Goal: Obtain resource: Download file/media

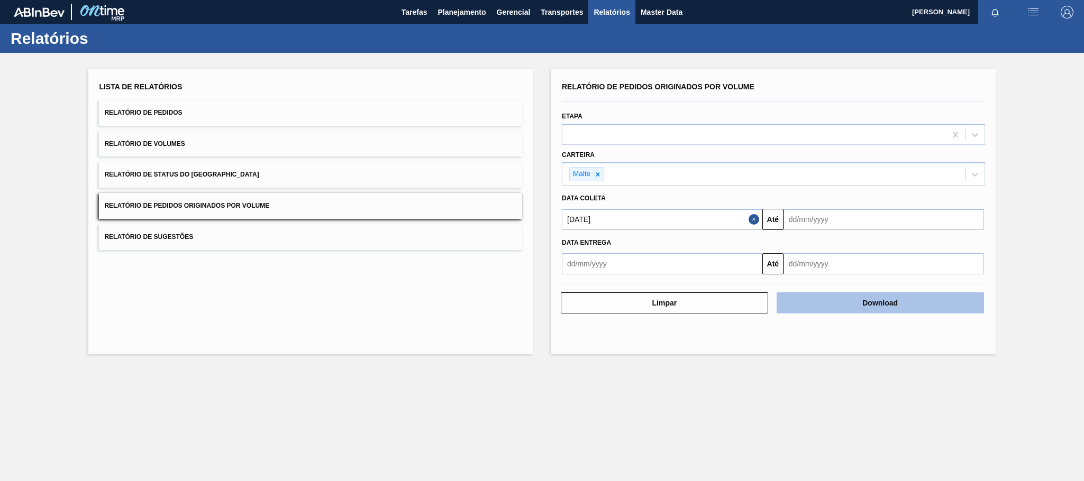
click at [838, 305] on button "Download" at bounding box center [879, 302] width 207 height 21
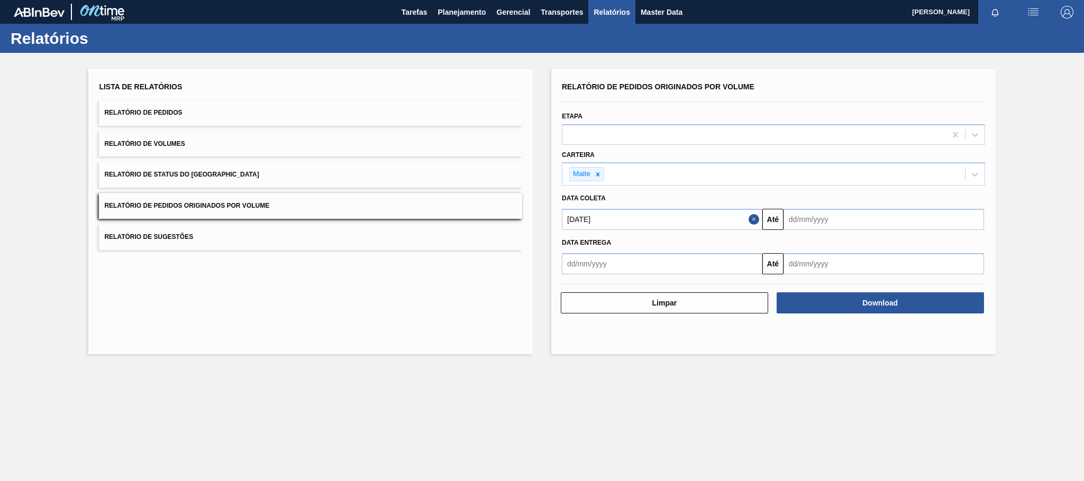
click at [70, 229] on div "Lista de Relatórios Relatório de Pedidos Relatório de Volumes Relatório de Stat…" at bounding box center [542, 210] width 1084 height 315
click at [600, 175] on icon at bounding box center [597, 174] width 7 height 7
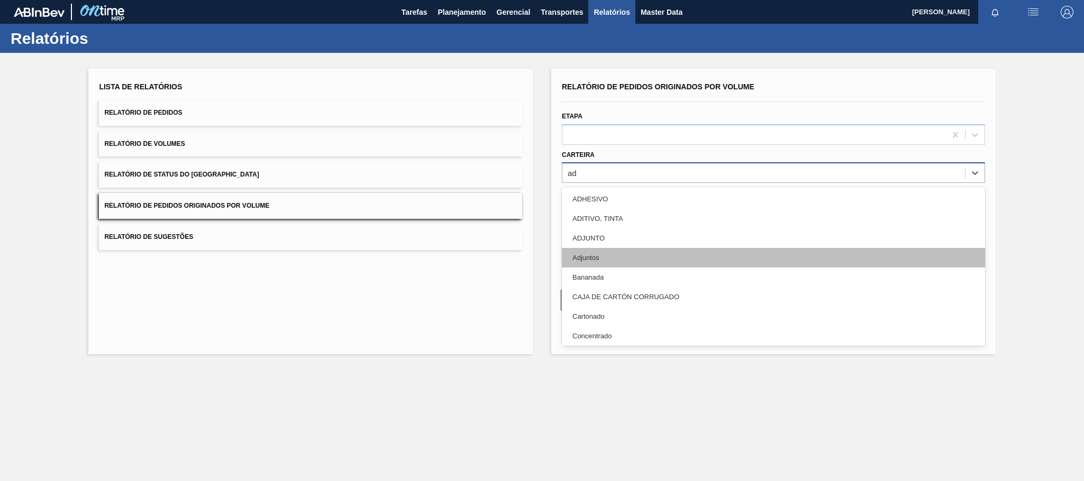
type input "adj"
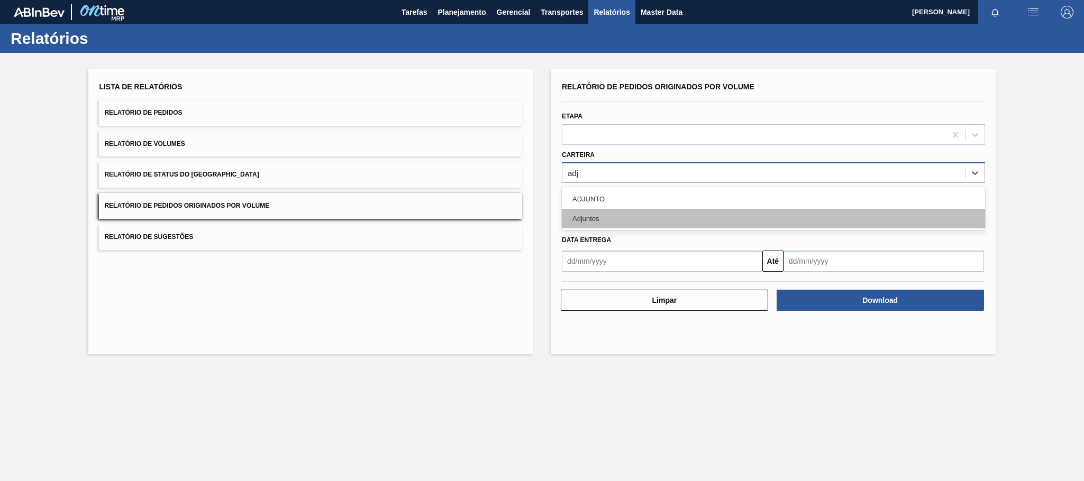
click at [609, 219] on div "Adjuntos" at bounding box center [773, 219] width 423 height 20
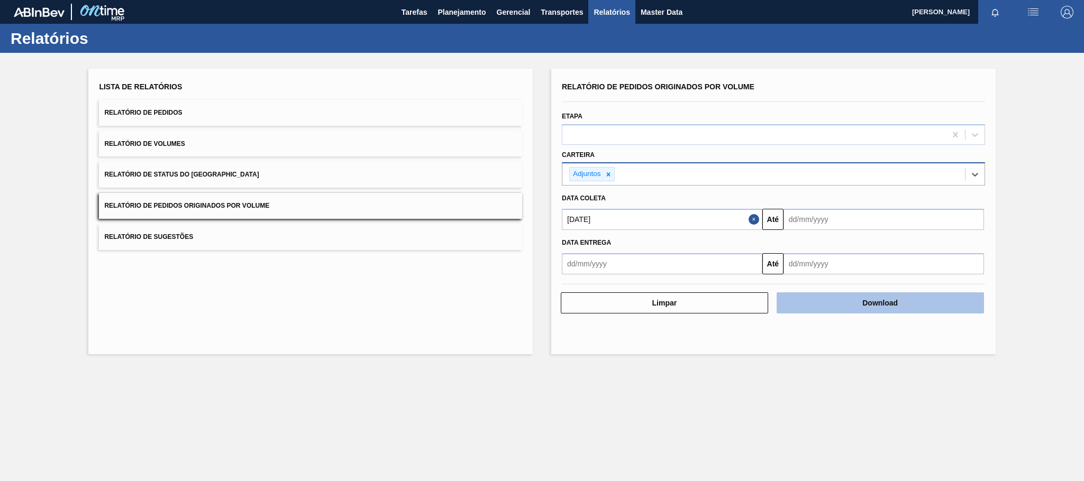
click at [864, 305] on button "Download" at bounding box center [879, 302] width 207 height 21
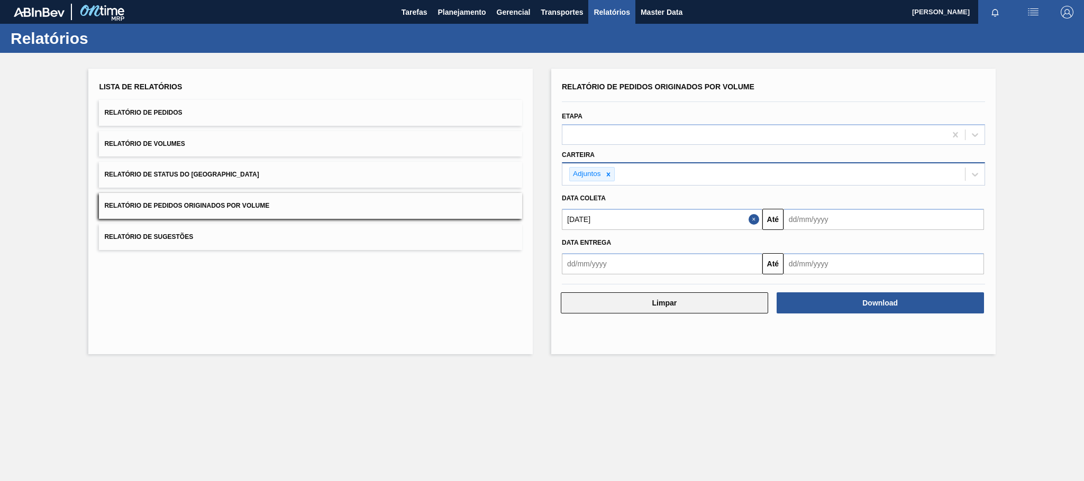
click at [650, 310] on button "Limpar" at bounding box center [664, 302] width 207 height 21
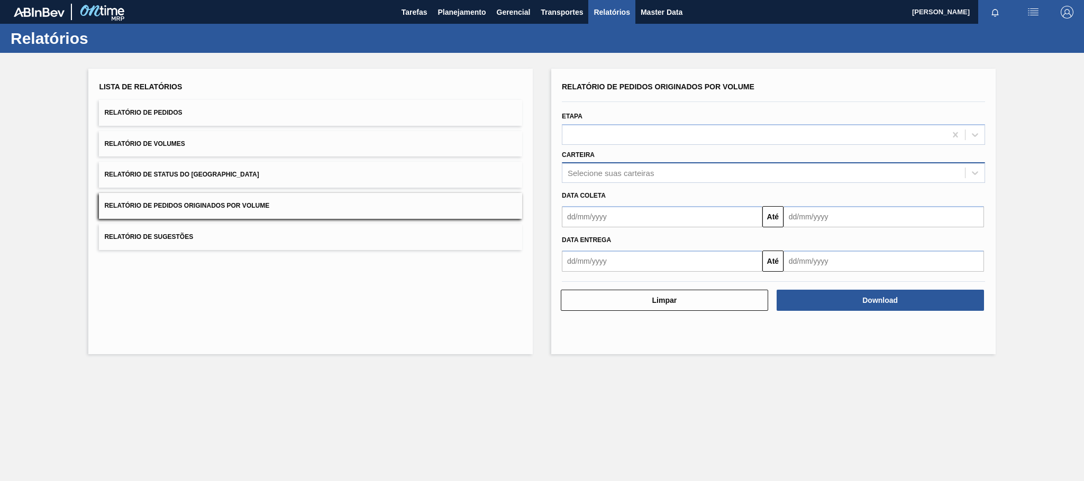
click at [619, 173] on div "Selecione suas carteiras" at bounding box center [611, 173] width 86 height 9
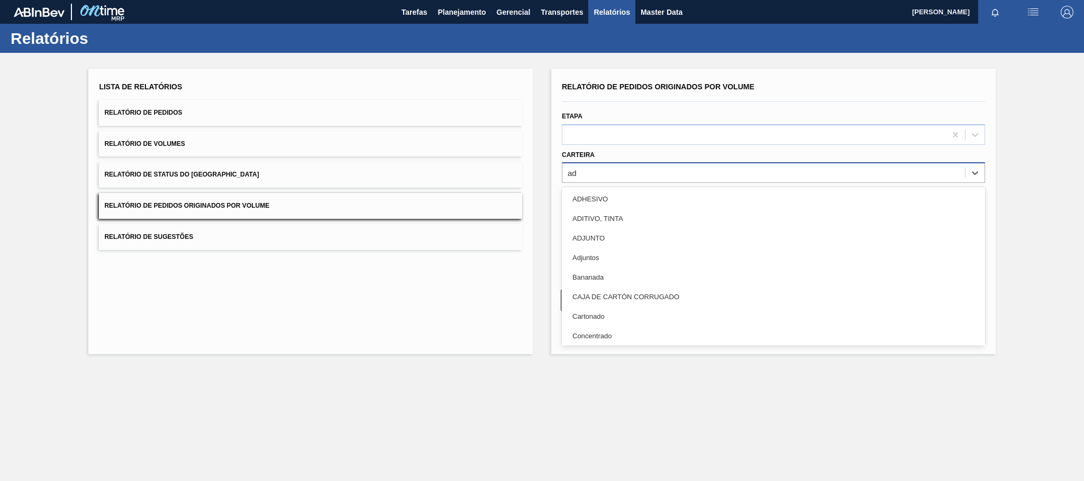
type input "adj"
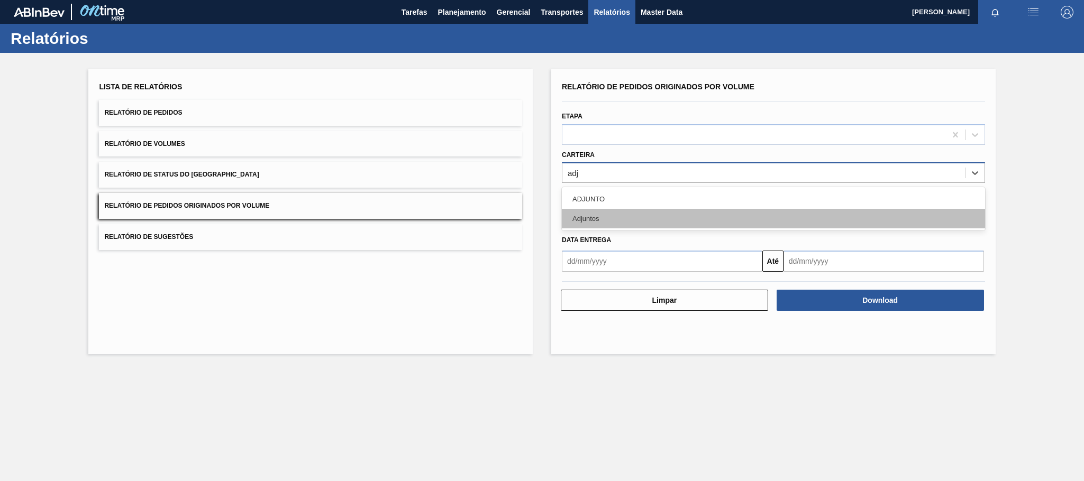
click at [597, 216] on div "Adjuntos" at bounding box center [773, 219] width 423 height 20
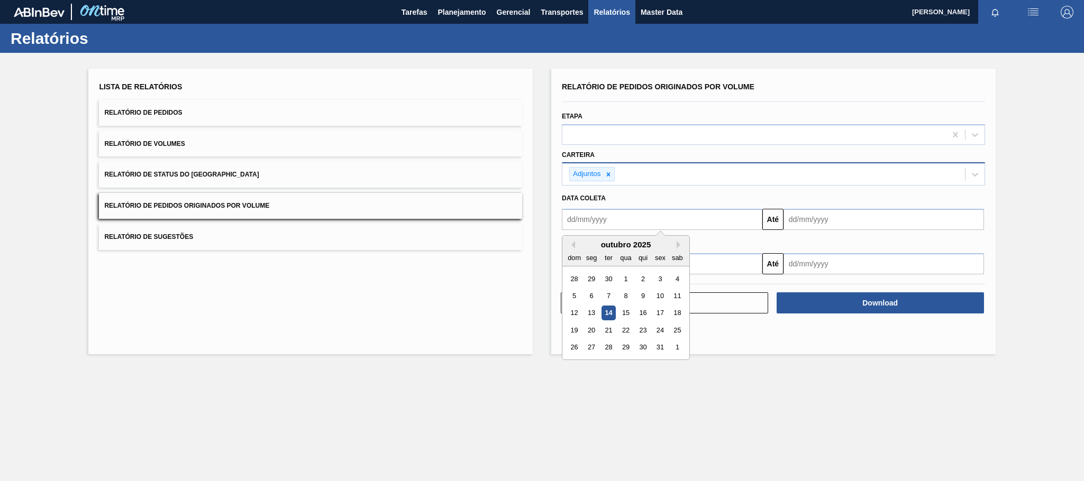
drag, startPoint x: 600, startPoint y: 214, endPoint x: 606, endPoint y: 223, distance: 10.3
click at [600, 214] on input "text" at bounding box center [662, 219] width 200 height 21
type input "01/01/2025"
click at [629, 279] on div "1" at bounding box center [625, 279] width 14 height 14
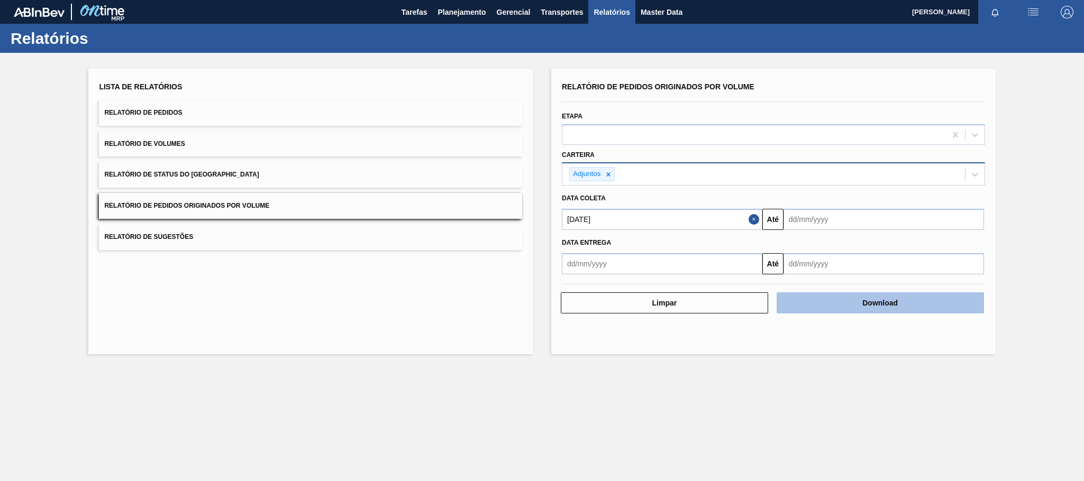
click at [841, 300] on button "Download" at bounding box center [879, 302] width 207 height 21
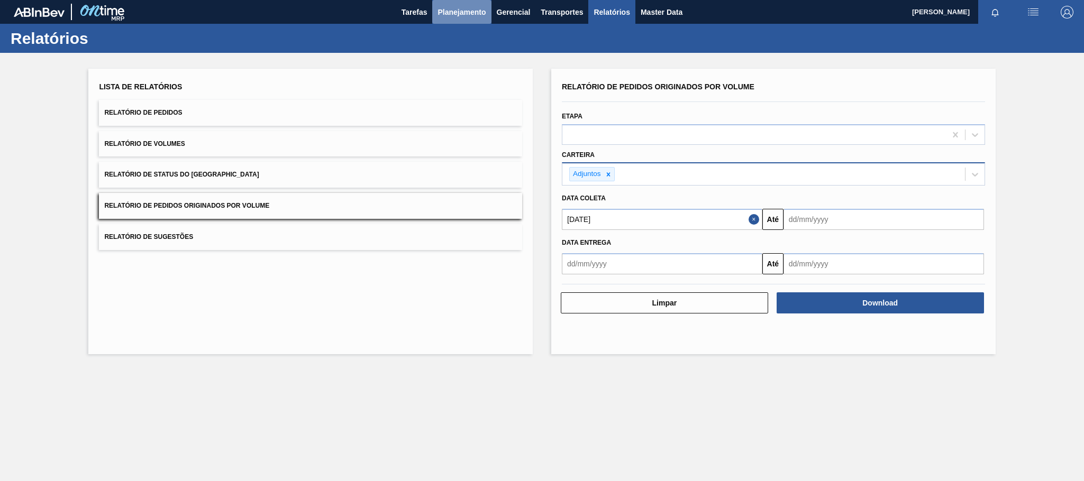
click at [474, 8] on span "Planejamento" at bounding box center [461, 12] width 48 height 13
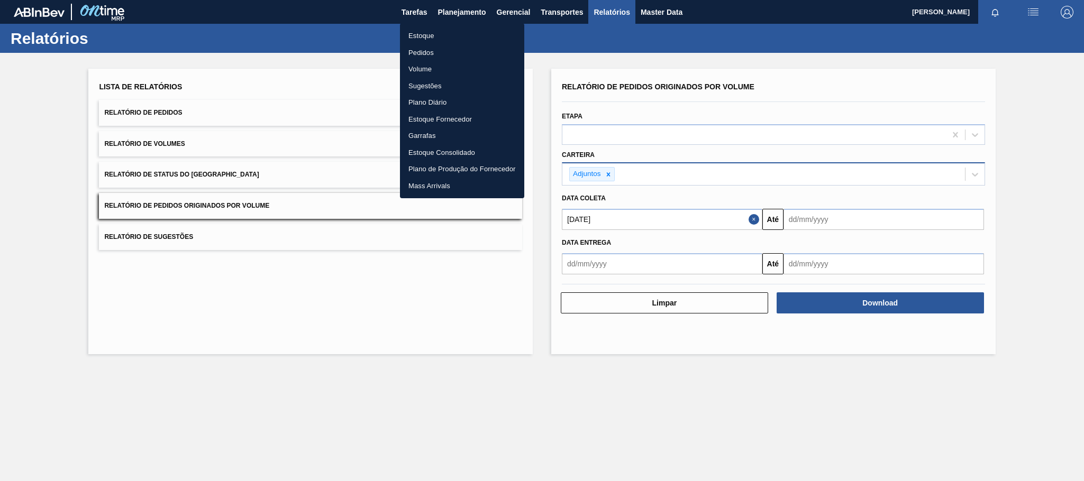
click at [429, 33] on li "Estoque" at bounding box center [462, 36] width 124 height 17
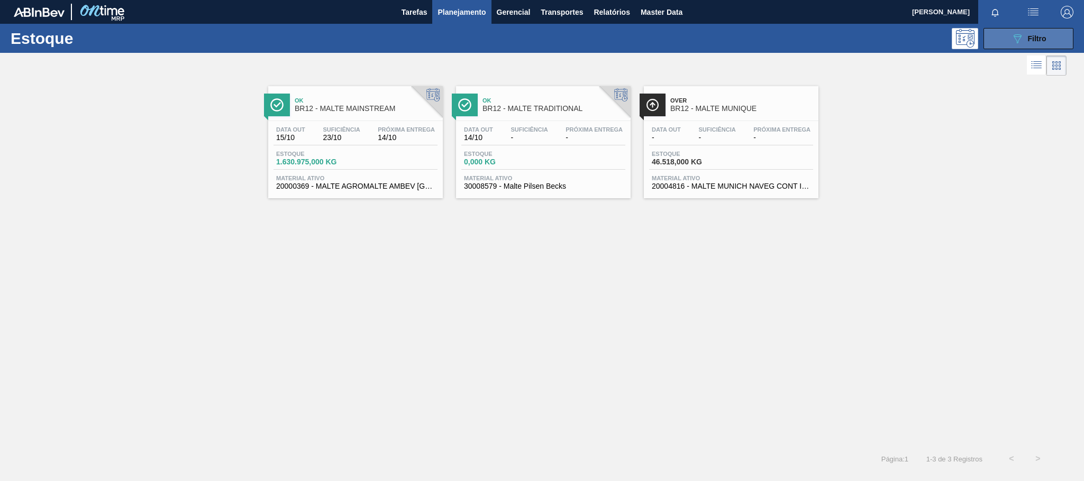
click at [1011, 35] on icon "089F7B8B-B2A5-4AFE-B5C0-19BA573D28AC" at bounding box center [1017, 38] width 13 height 13
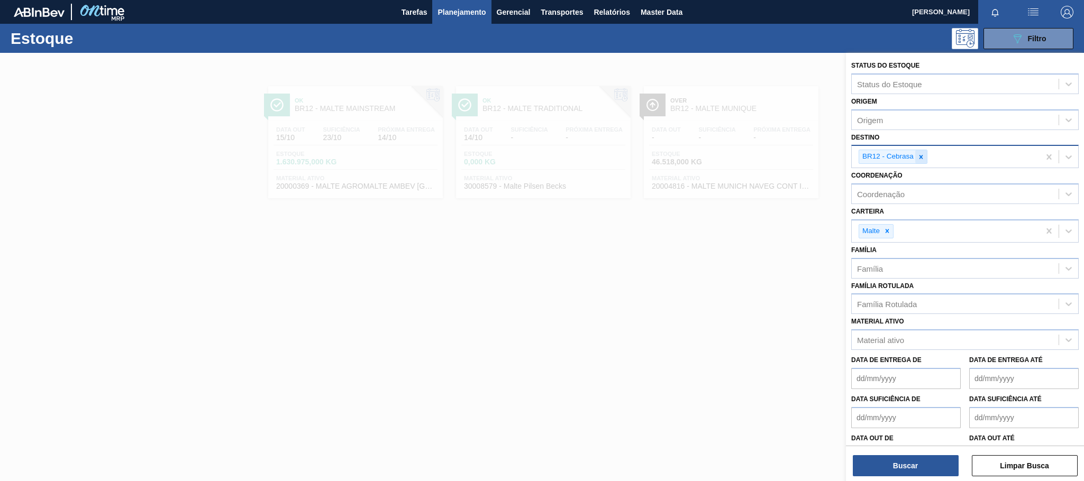
click at [922, 159] on icon at bounding box center [921, 157] width 4 height 4
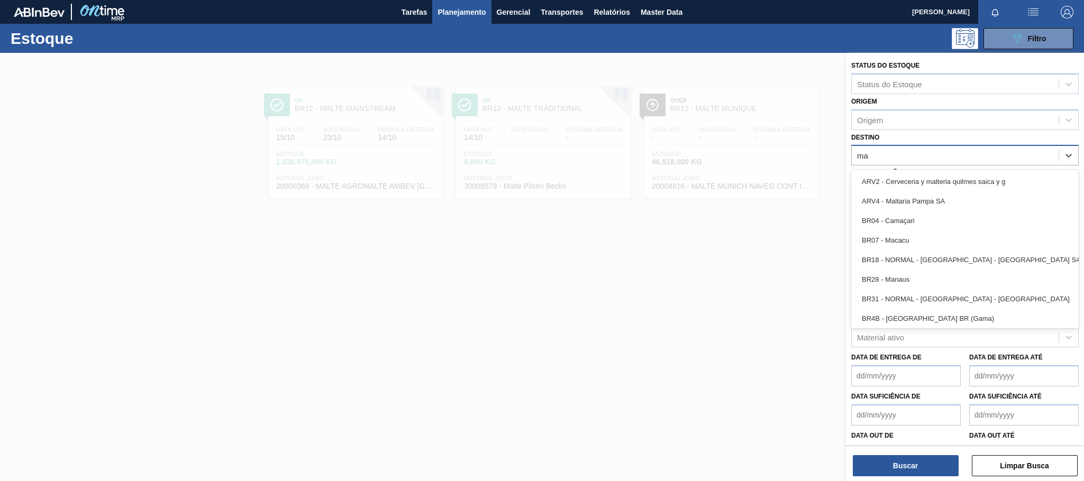
type input "m"
type input "são"
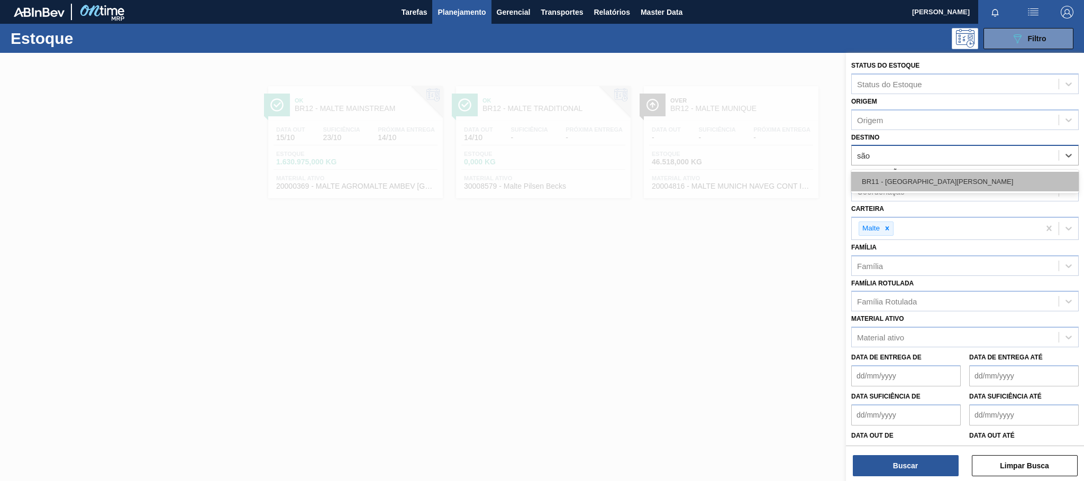
click at [900, 181] on div "BR11 - São Luís" at bounding box center [964, 182] width 227 height 20
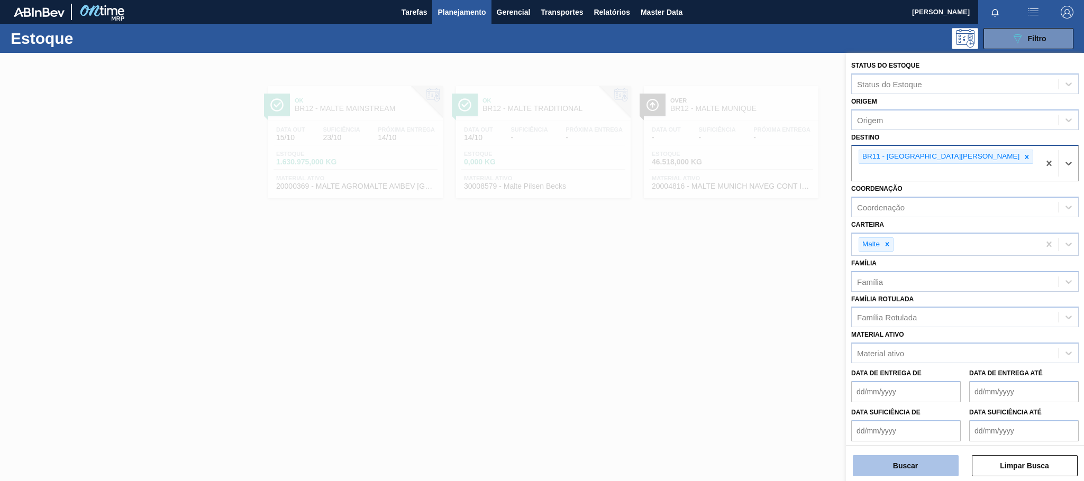
click at [918, 465] on button "Buscar" at bounding box center [906, 465] width 106 height 21
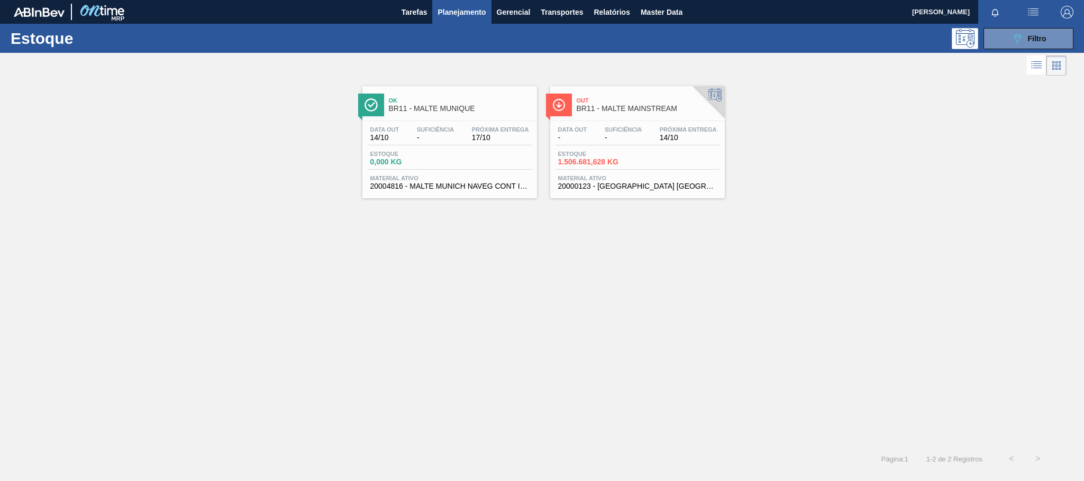
click at [611, 127] on span "Suficiência" at bounding box center [623, 129] width 37 height 6
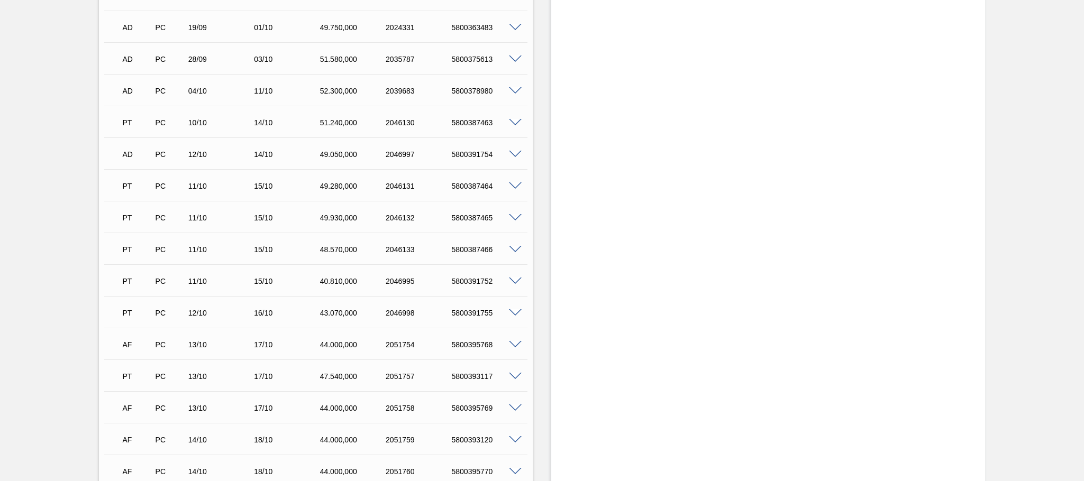
scroll to position [1507, 0]
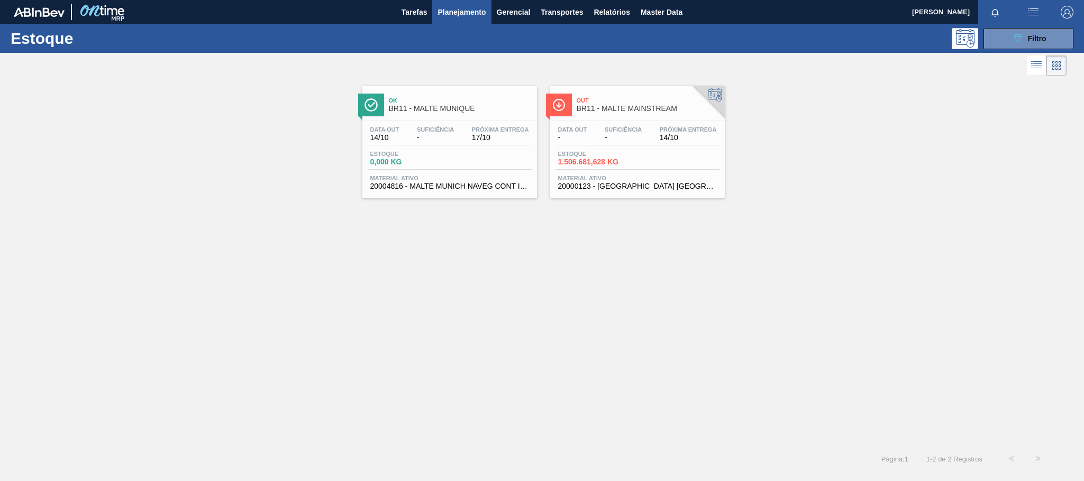
click at [466, 16] on span "Planejamento" at bounding box center [461, 12] width 48 height 13
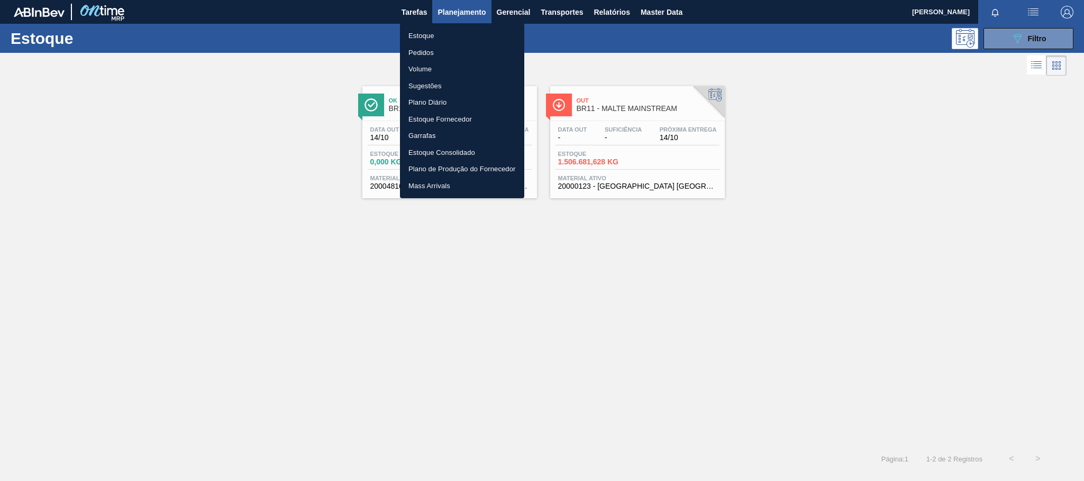
click at [426, 32] on li "Estoque" at bounding box center [462, 36] width 124 height 17
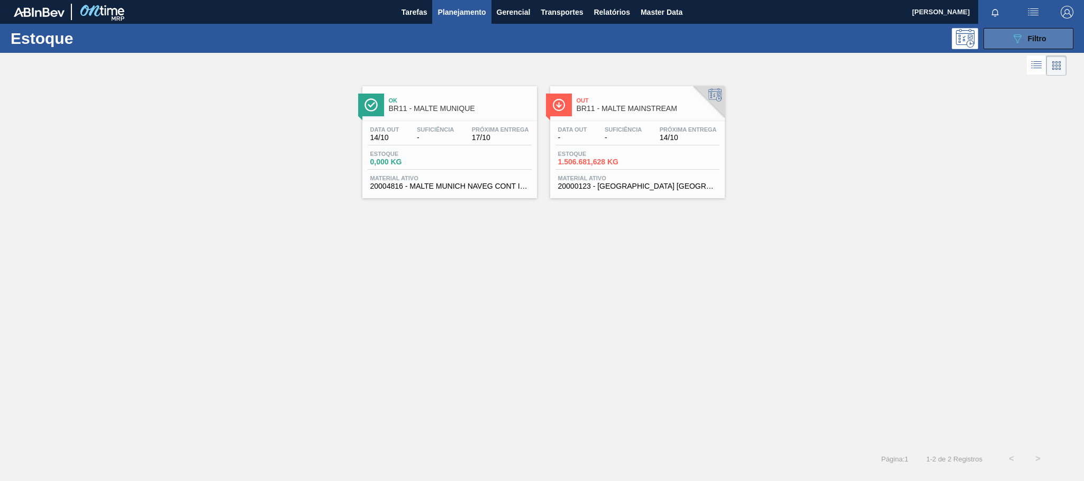
click at [992, 32] on button "089F7B8B-B2A5-4AFE-B5C0-19BA573D28AC Filtro" at bounding box center [1028, 38] width 90 height 21
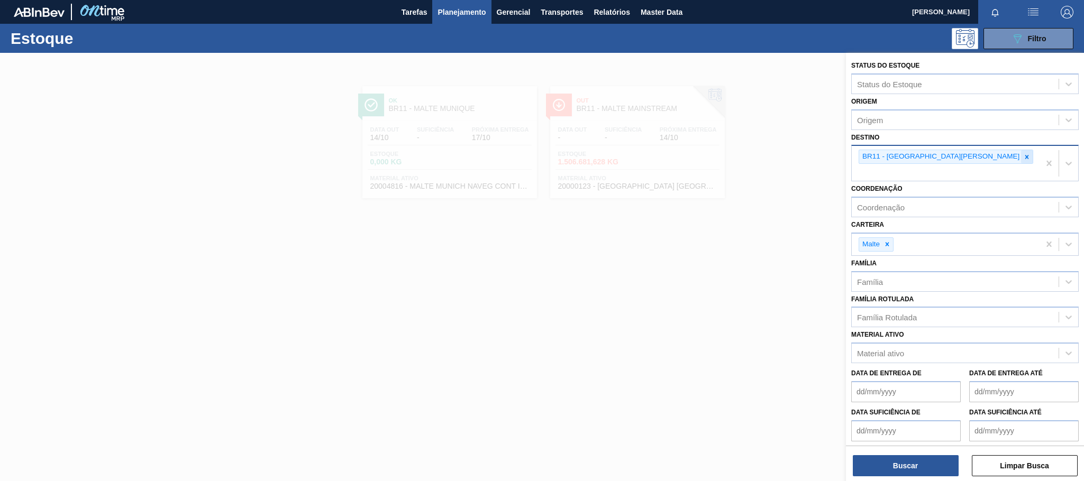
click at [1023, 157] on icon at bounding box center [1026, 156] width 7 height 7
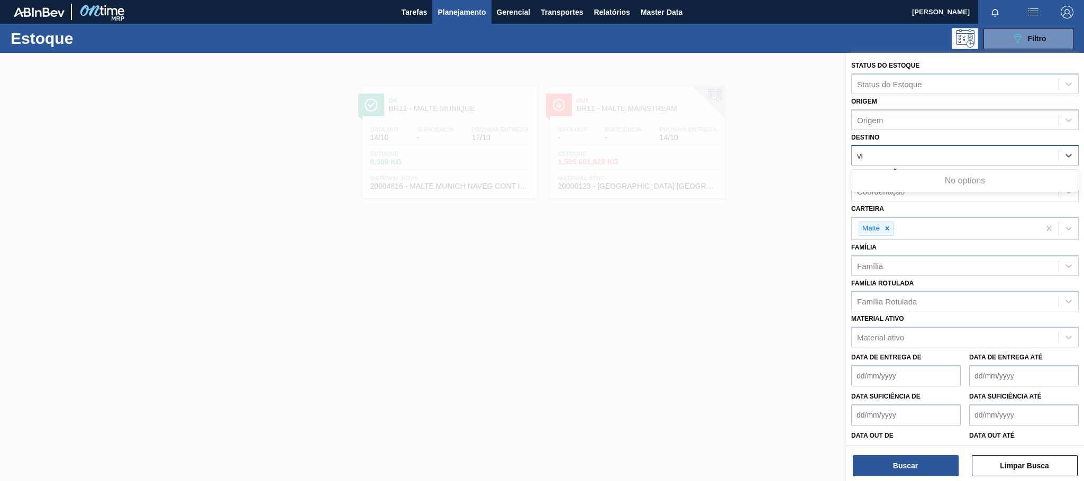
type input "via"
click at [911, 190] on div "BR22 - Viamão" at bounding box center [964, 182] width 227 height 20
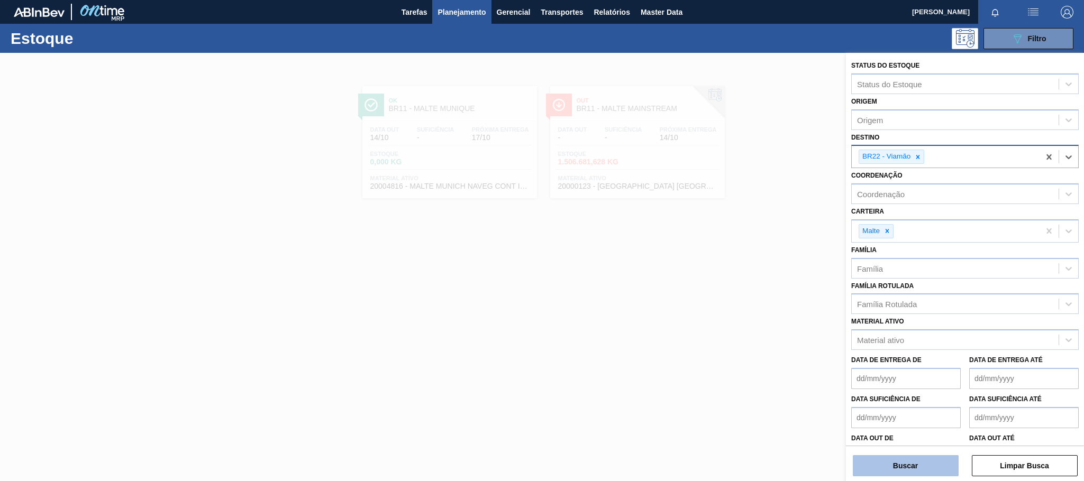
click at [906, 474] on button "Buscar" at bounding box center [906, 465] width 106 height 21
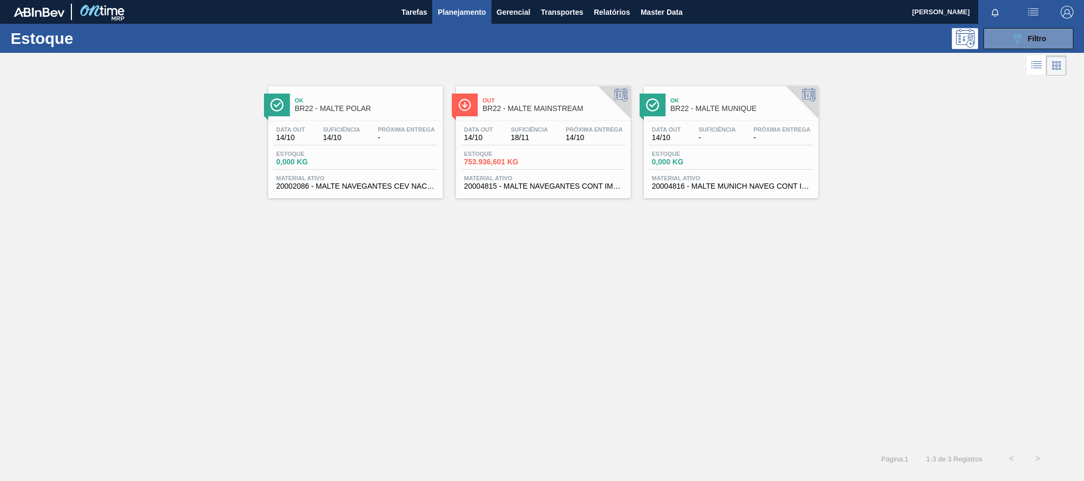
click at [519, 105] on span "BR22 - MALTE MAINSTREAM" at bounding box center [553, 109] width 143 height 8
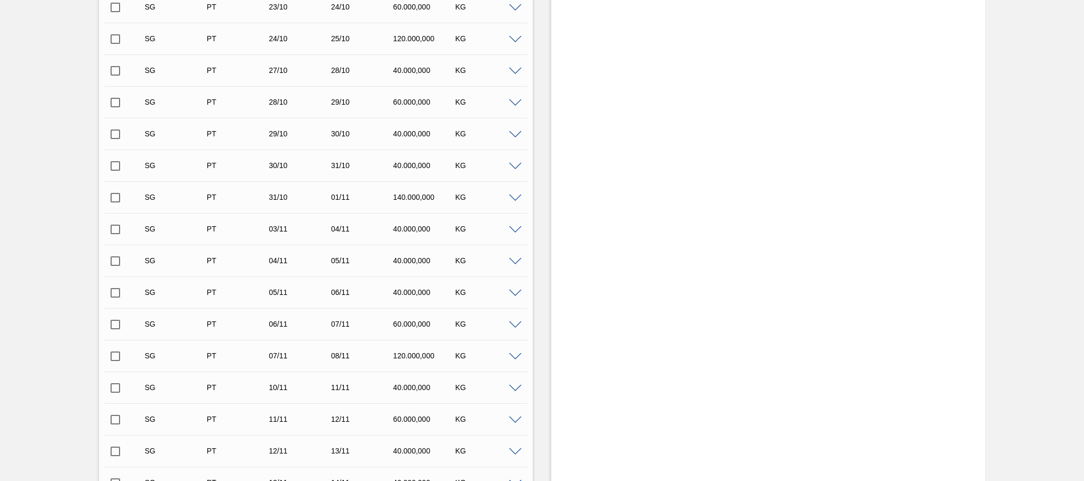
scroll to position [916, 0]
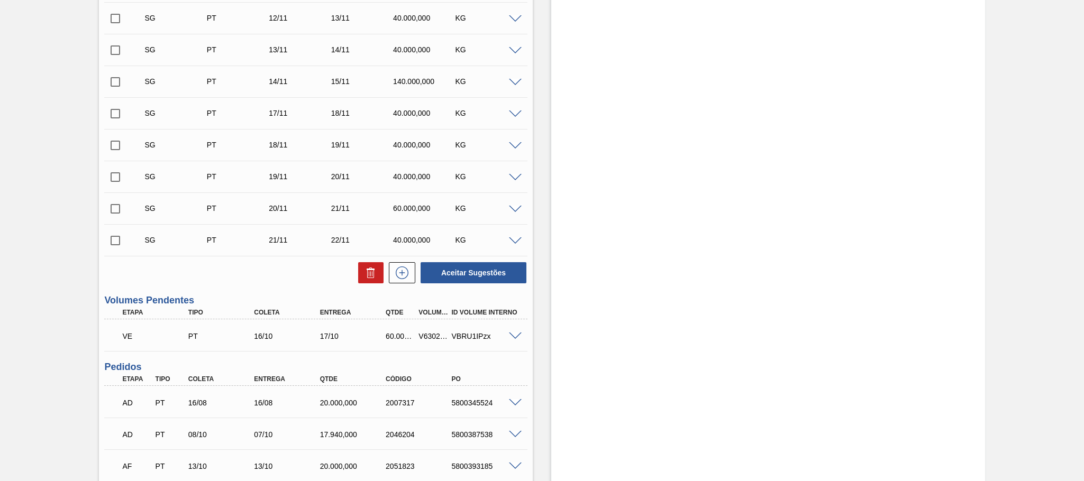
scroll to position [952, 0]
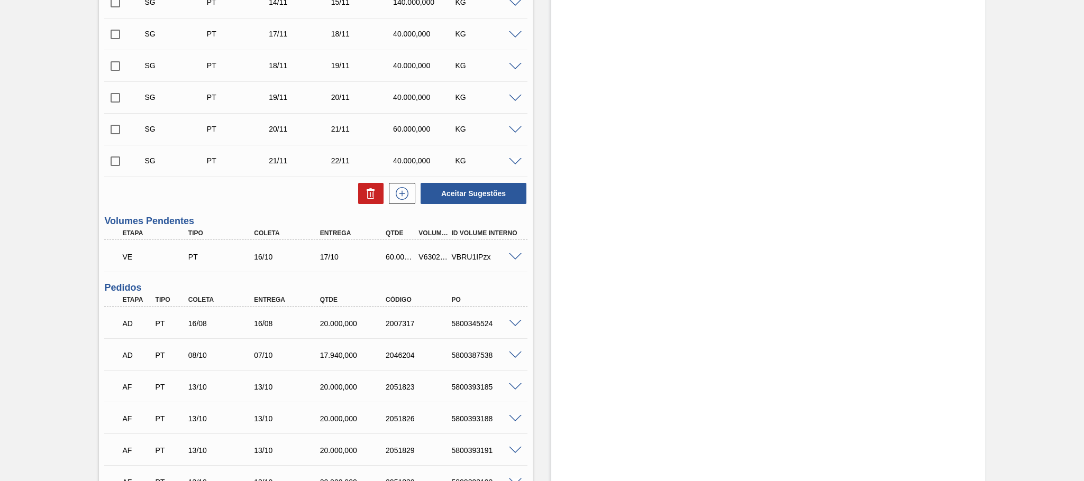
click at [427, 261] on div "V630276" at bounding box center [433, 257] width 34 height 8
copy div "V630276"
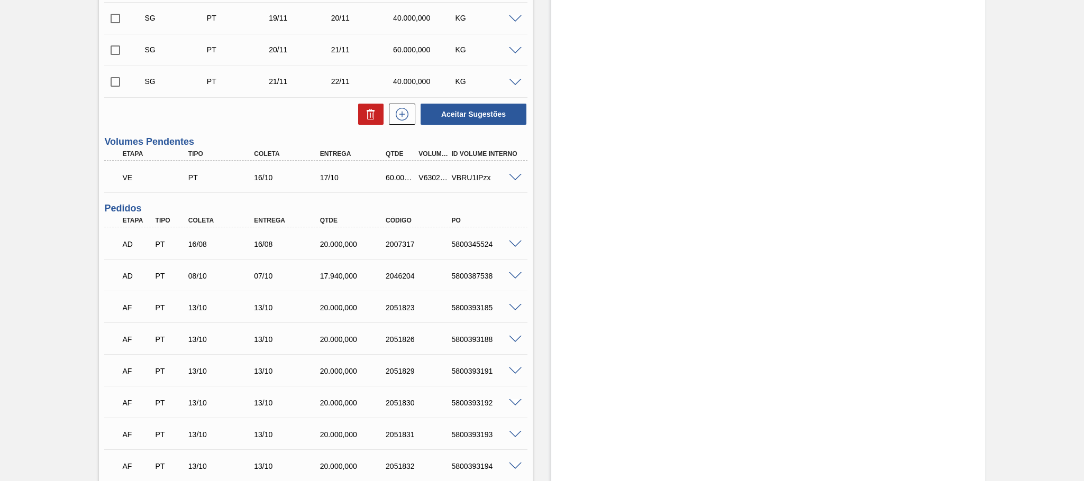
scroll to position [1111, 0]
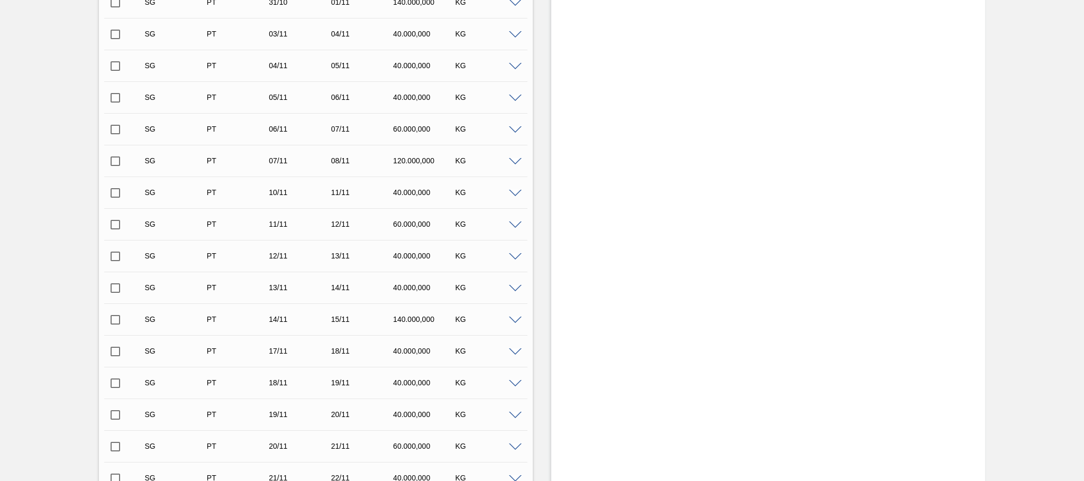
scroll to position [952, 0]
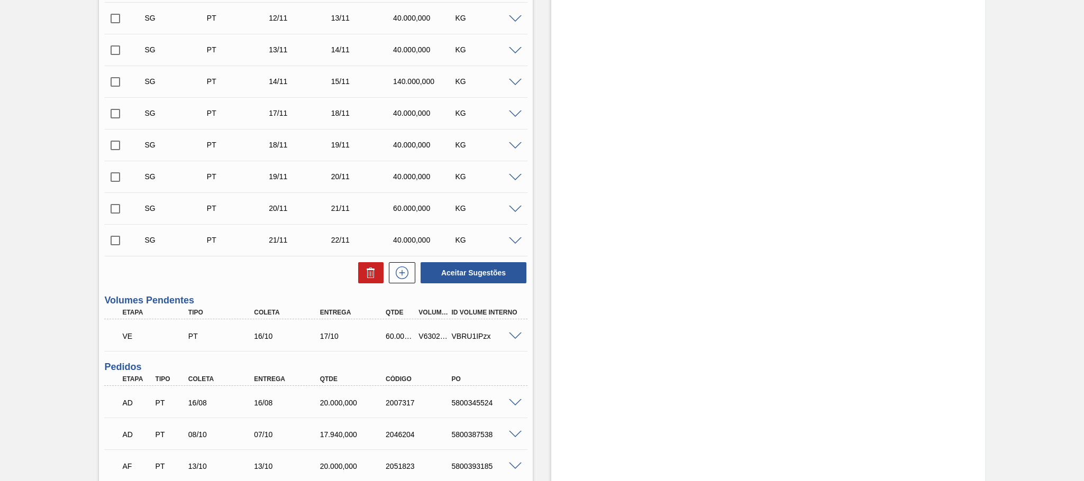
scroll to position [952, 0]
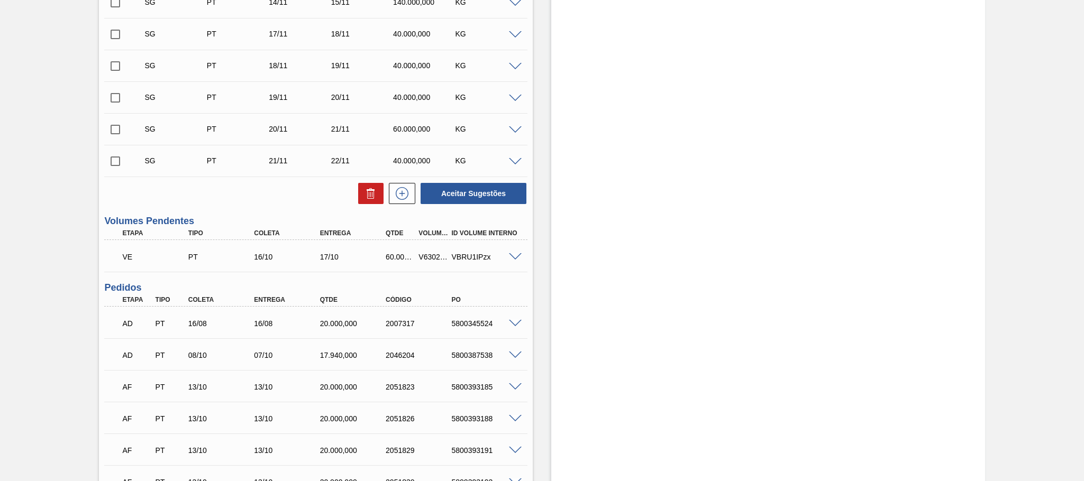
click at [423, 259] on div "V630276" at bounding box center [433, 257] width 34 height 8
copy div "V630276"
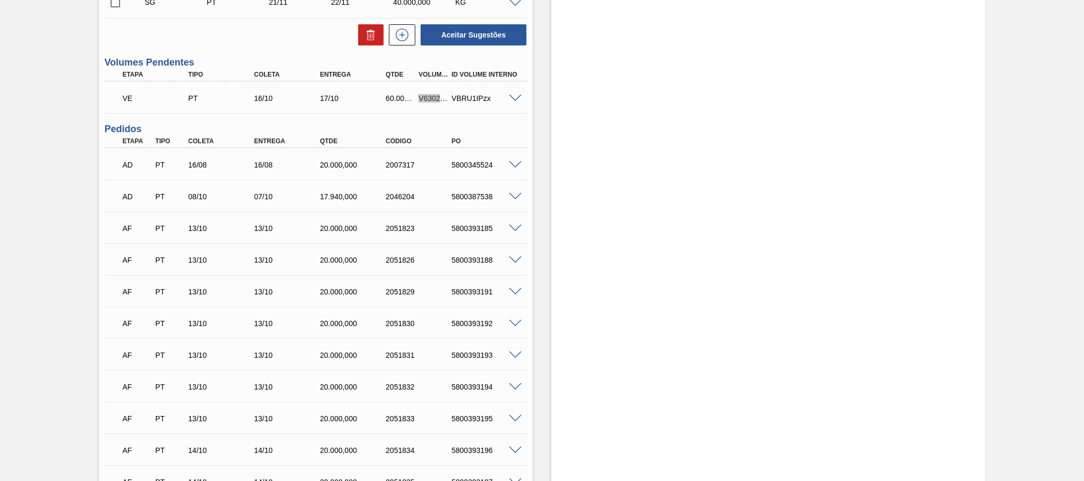
scroll to position [1031, 0]
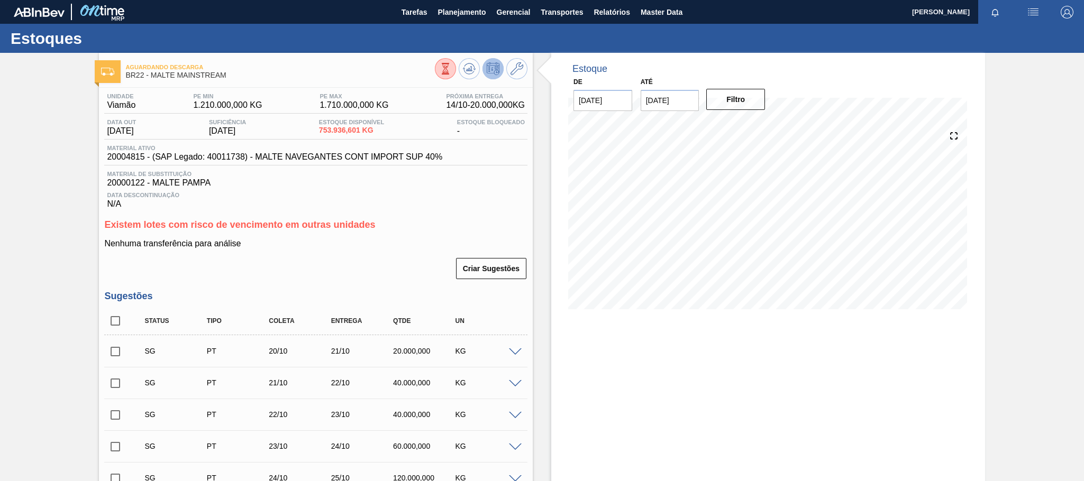
click at [301, 249] on p "Nenhuma transferência para análise" at bounding box center [315, 244] width 423 height 10
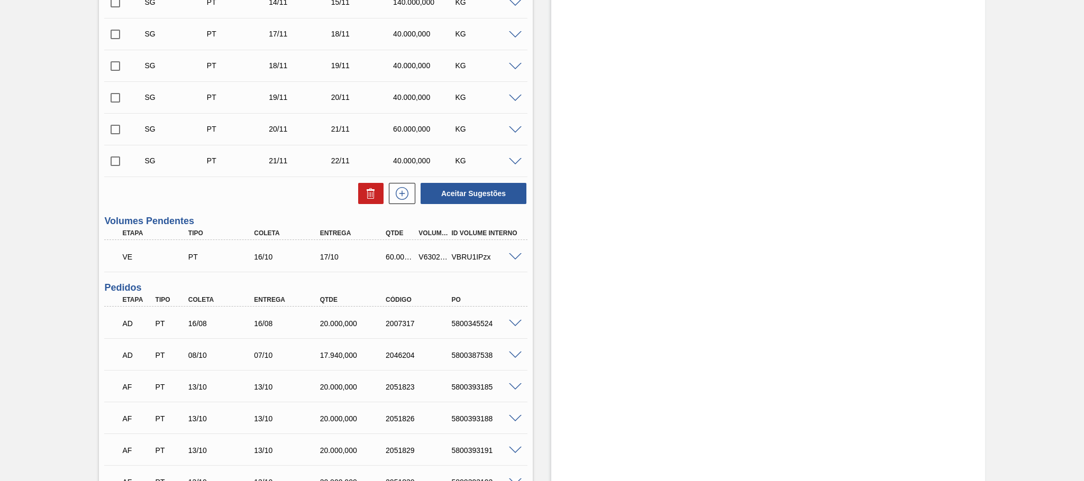
scroll to position [1031, 0]
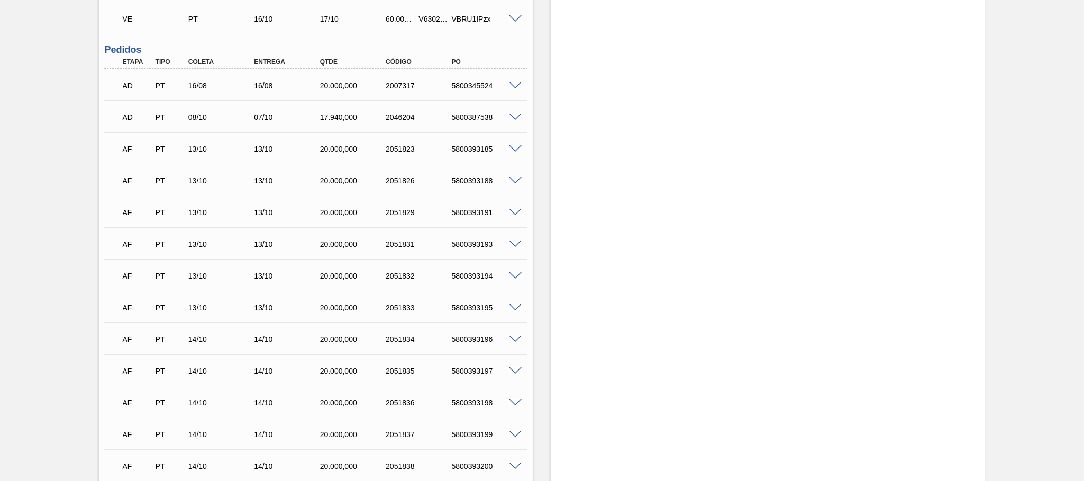
scroll to position [1031, 0]
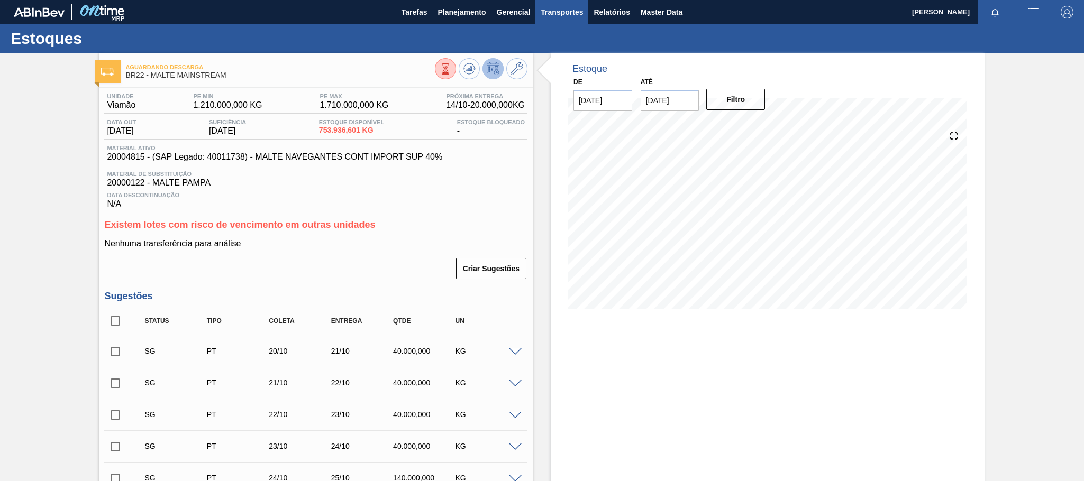
click at [573, 13] on span "Transportes" at bounding box center [562, 12] width 42 height 13
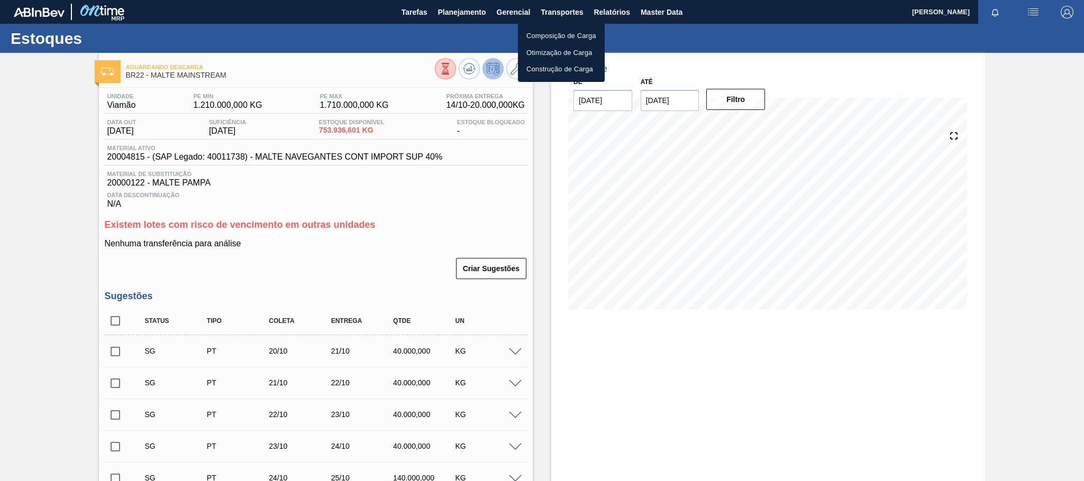
click at [606, 10] on div at bounding box center [542, 240] width 1084 height 481
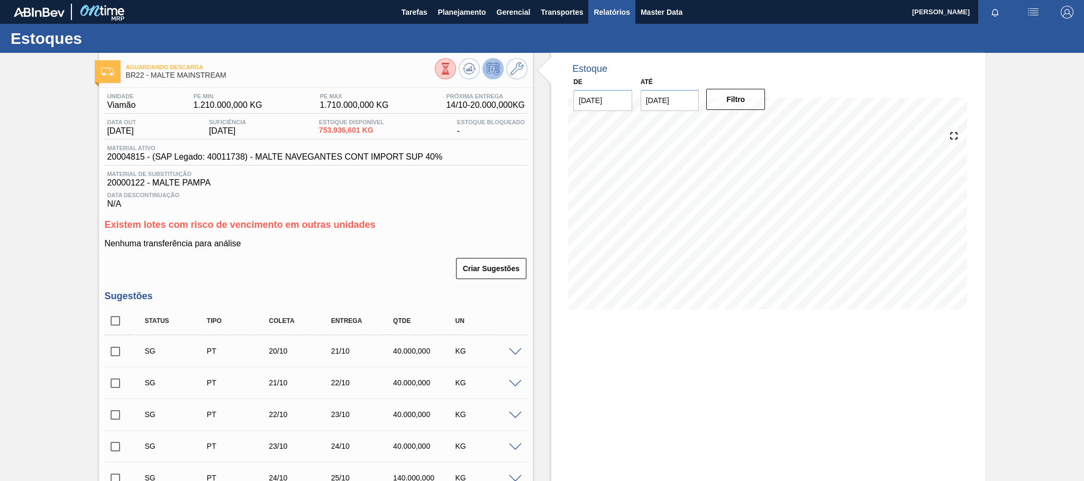
click at [610, 12] on span "Relatórios" at bounding box center [611, 12] width 36 height 13
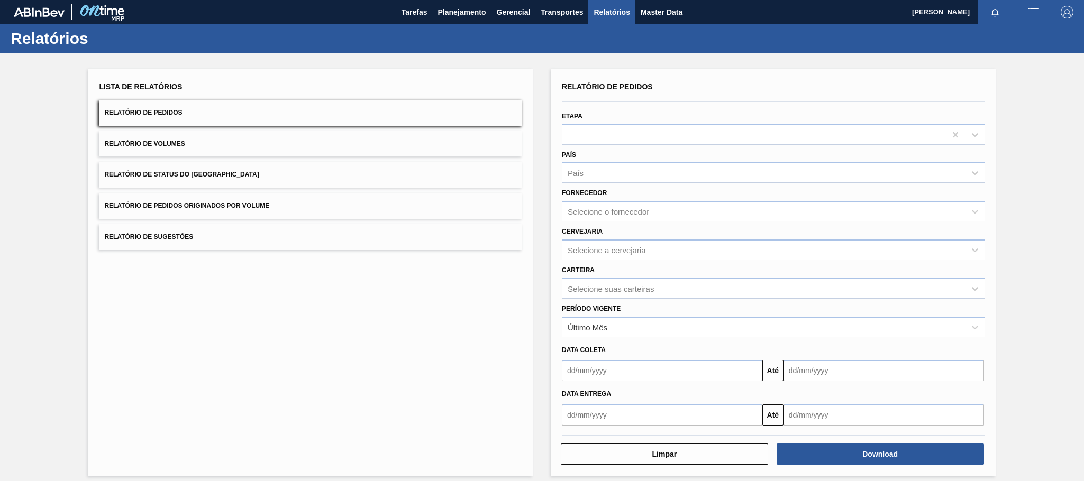
click at [271, 205] on button "Relatório de Pedidos Originados por Volume" at bounding box center [310, 206] width 423 height 26
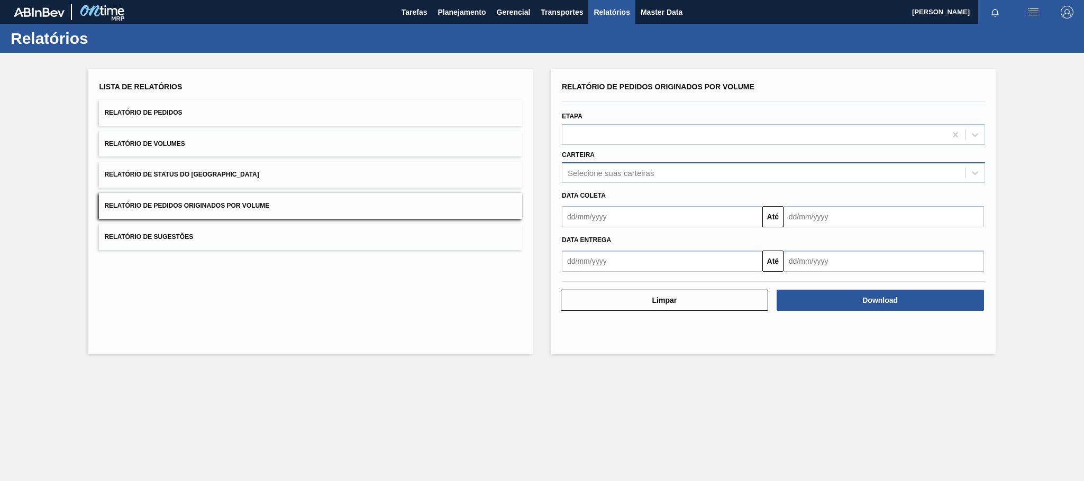
click at [613, 177] on div "Selecione suas carteiras" at bounding box center [611, 173] width 86 height 9
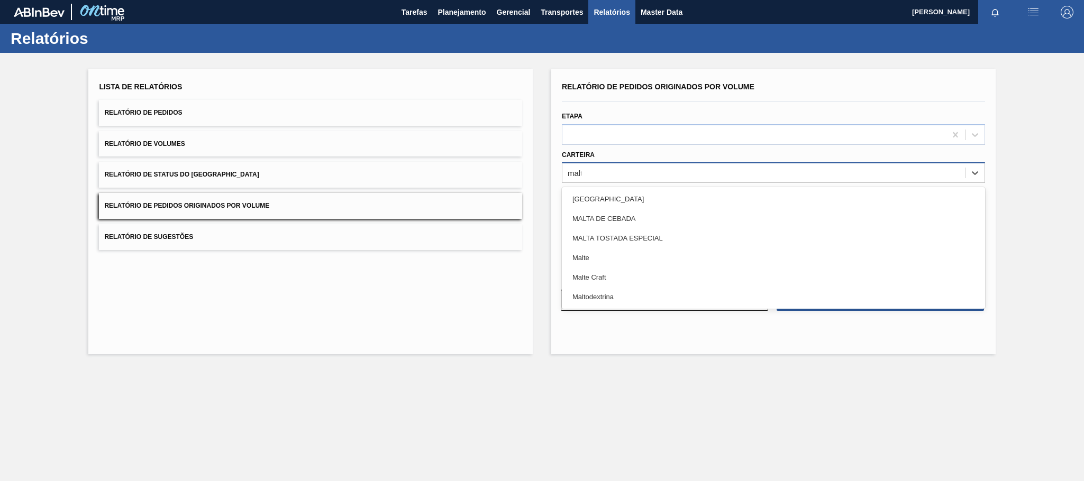
type input "malte"
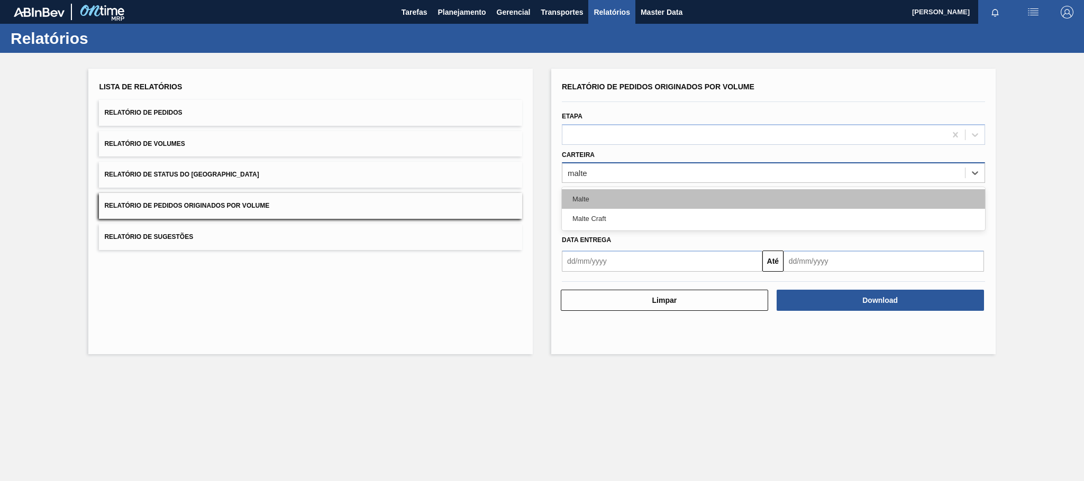
click at [590, 200] on div "Malte" at bounding box center [773, 199] width 423 height 20
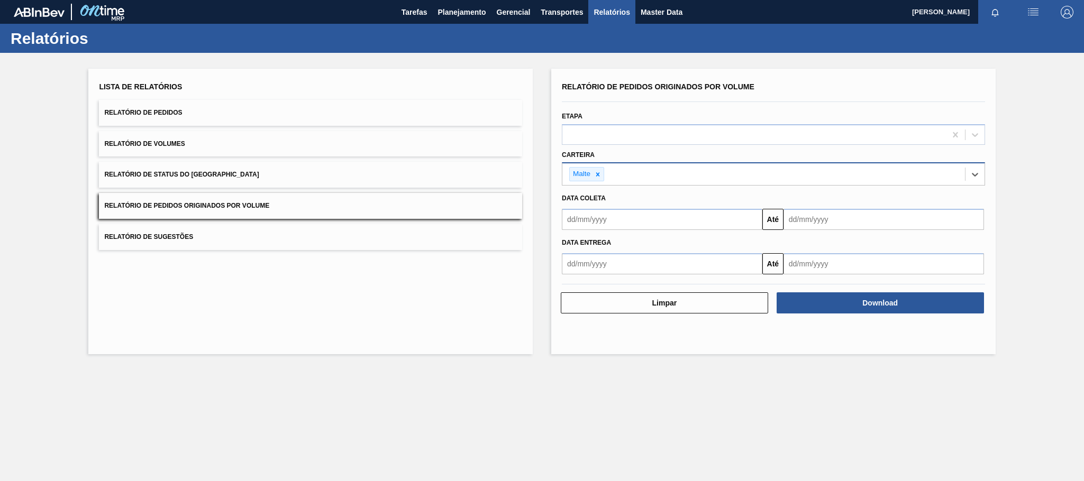
click at [595, 221] on input "text" at bounding box center [662, 219] width 200 height 21
type input "[DATE]"
click at [627, 277] on div "1" at bounding box center [625, 279] width 14 height 14
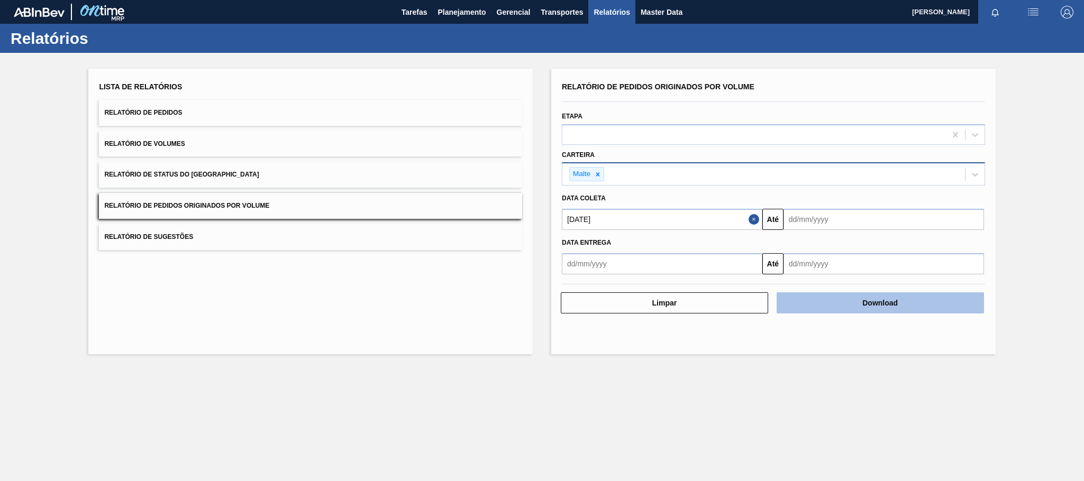
click at [895, 306] on button "Download" at bounding box center [879, 302] width 207 height 21
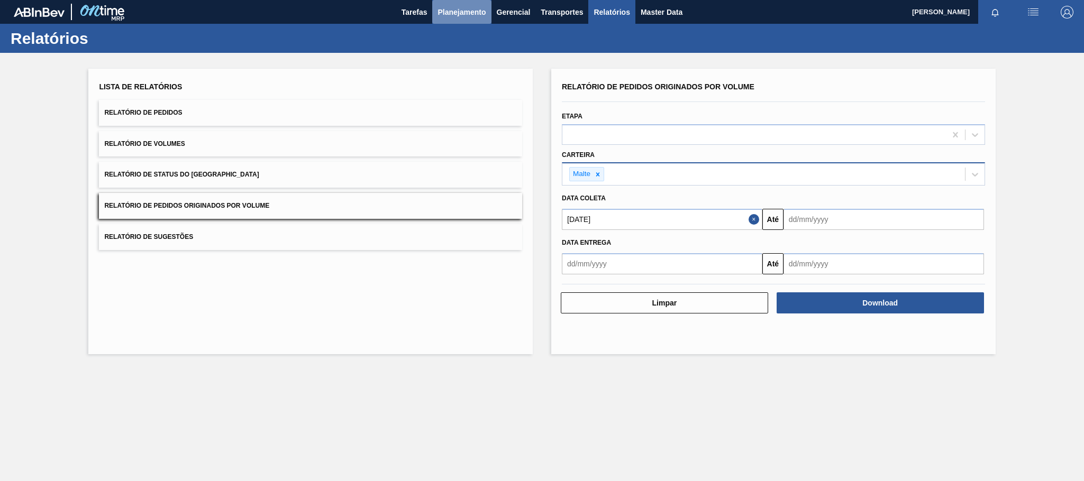
click at [468, 11] on span "Planejamento" at bounding box center [461, 12] width 48 height 13
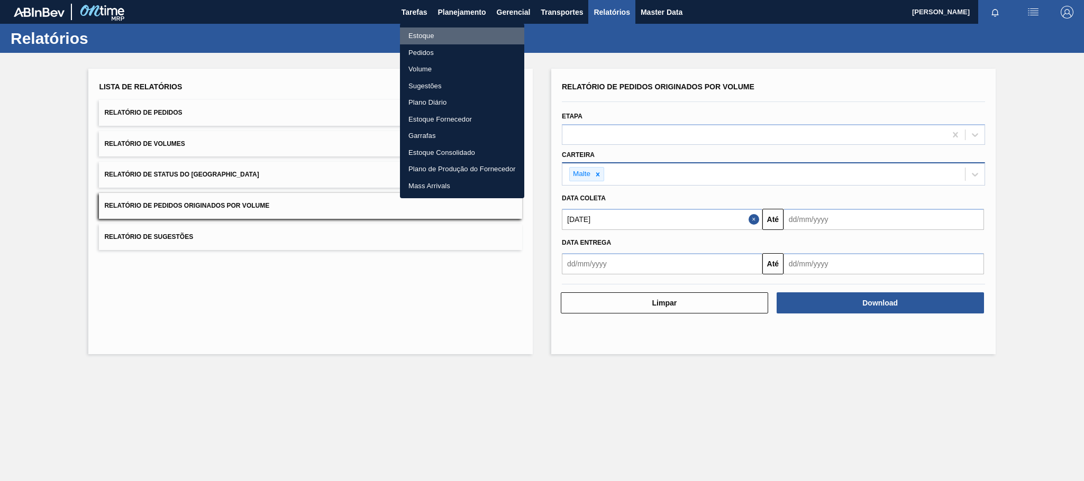
click at [425, 34] on li "Estoque" at bounding box center [462, 36] width 124 height 17
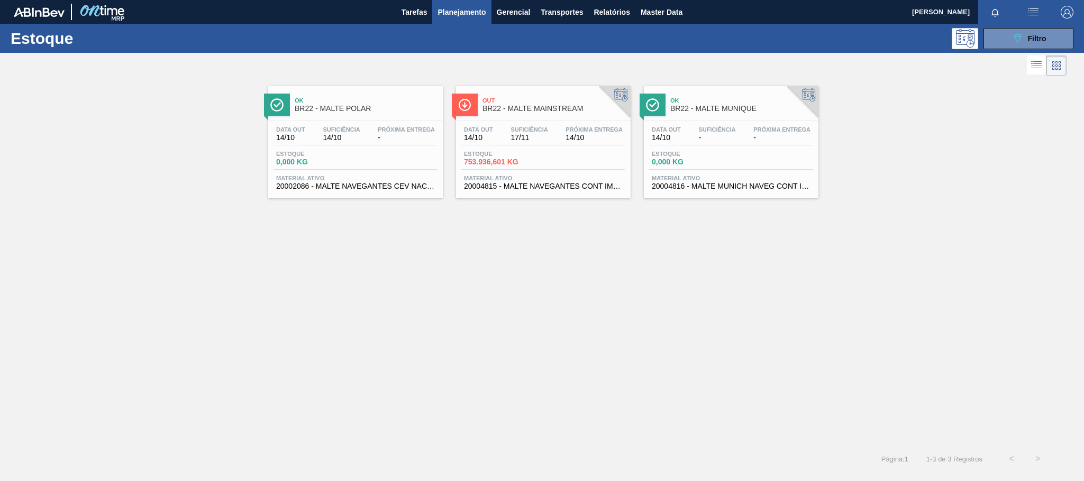
click at [542, 107] on span "BR22 - MALTE MAINSTREAM" at bounding box center [553, 109] width 143 height 8
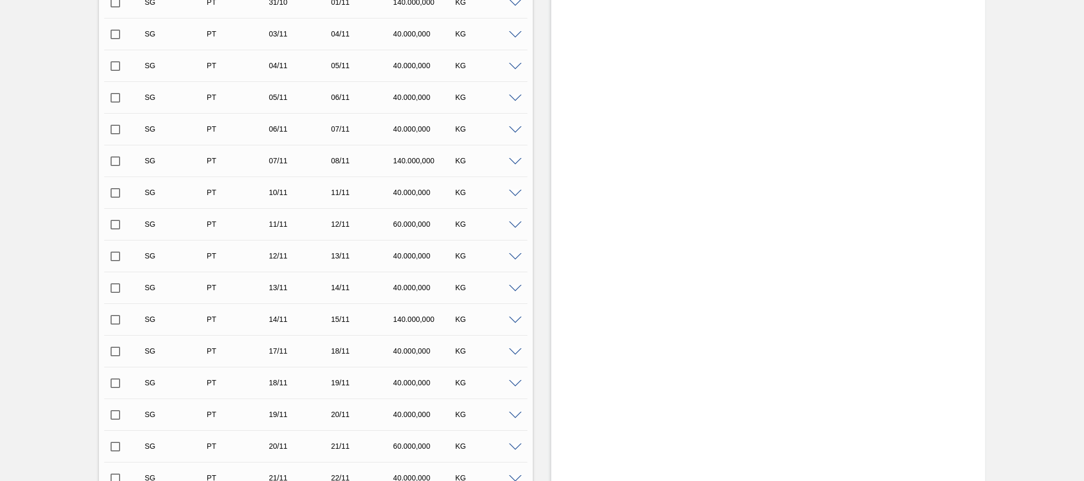
scroll to position [1111, 0]
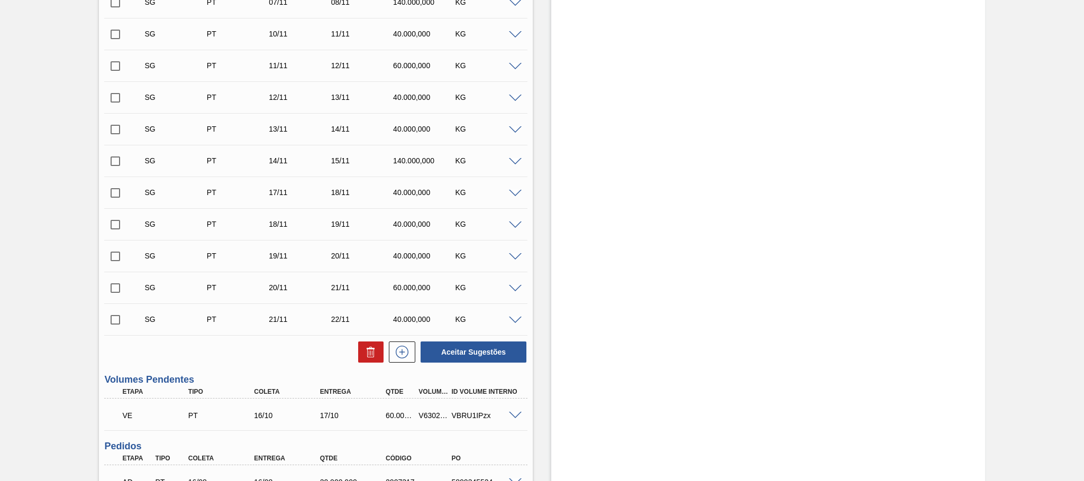
scroll to position [952, 0]
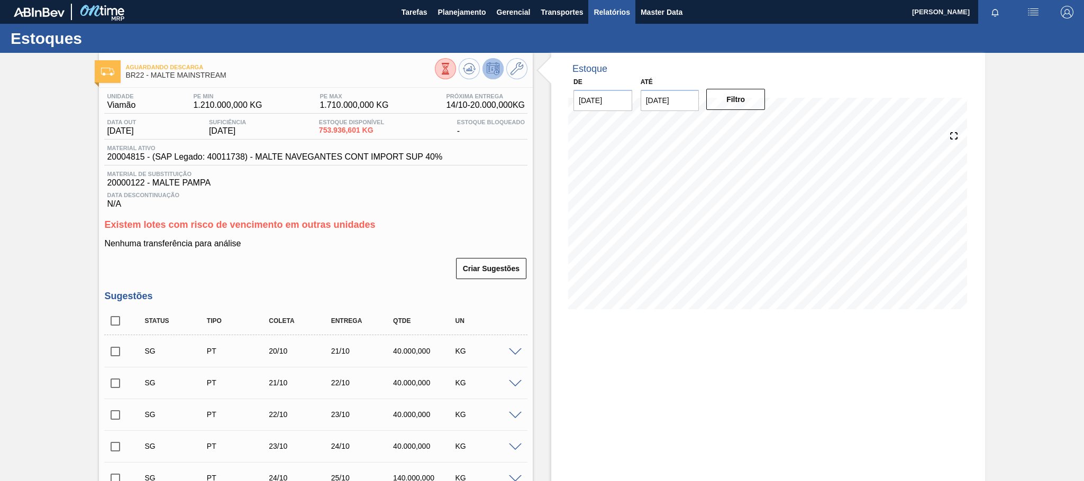
click at [609, 13] on span "Relatórios" at bounding box center [611, 12] width 36 height 13
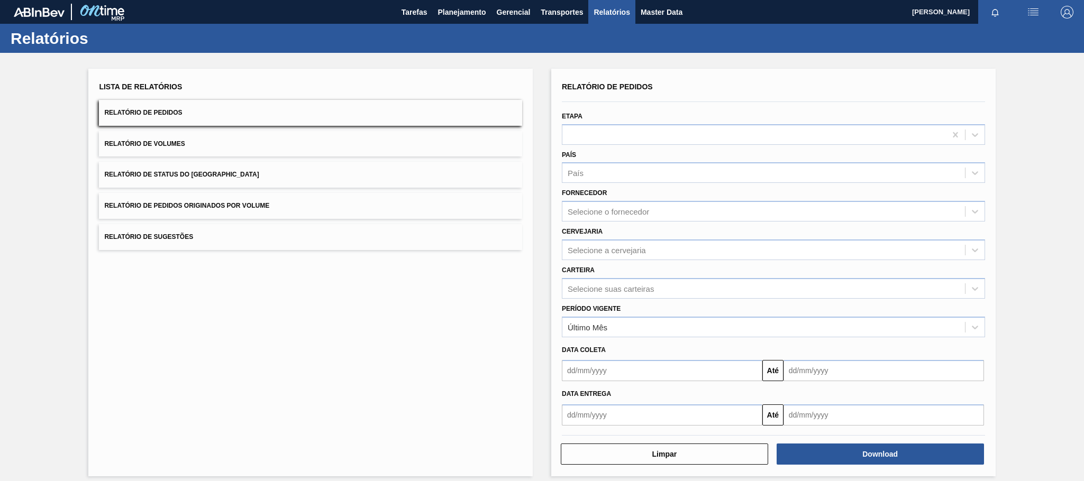
click at [259, 204] on span "Relatório de Pedidos Originados por Volume" at bounding box center [186, 205] width 165 height 7
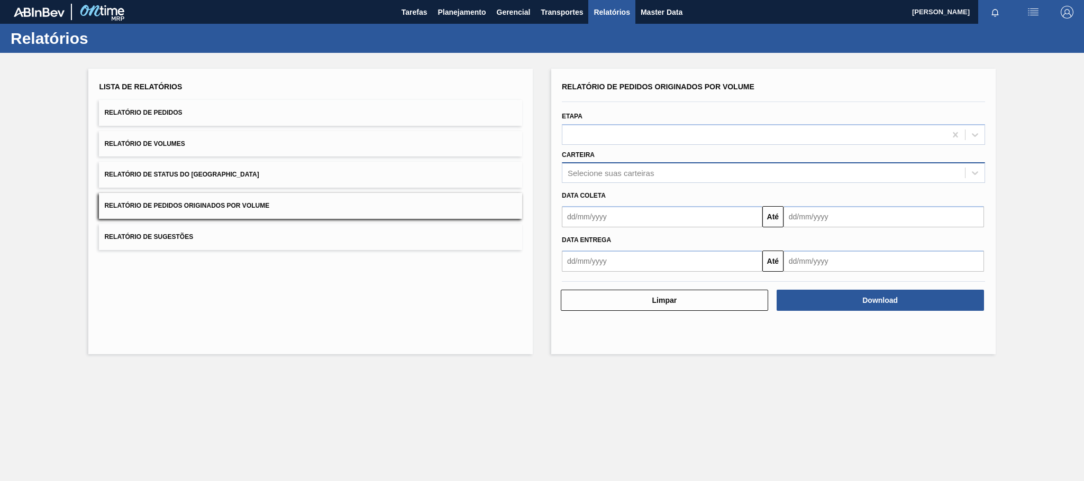
click at [605, 176] on div "Selecione suas carteiras" at bounding box center [611, 173] width 86 height 9
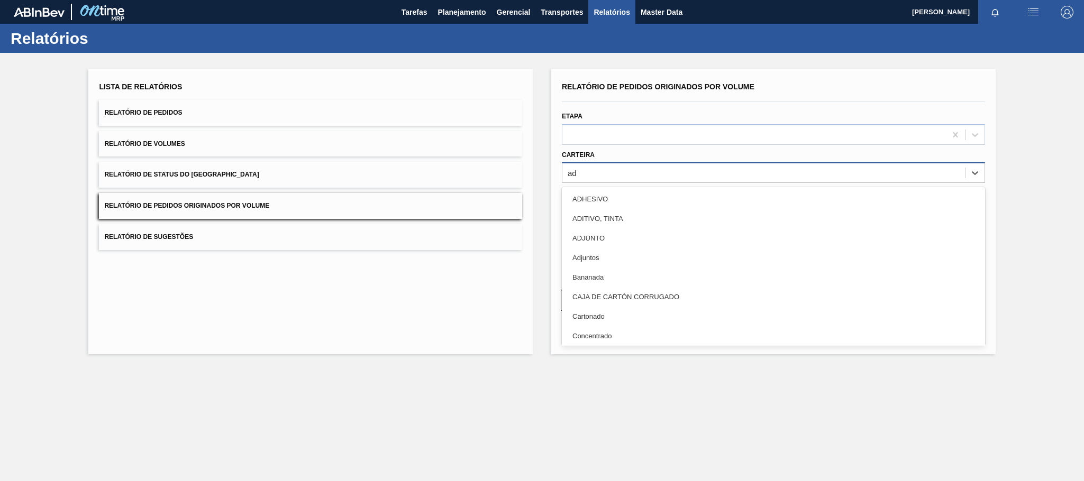
type input "adj"
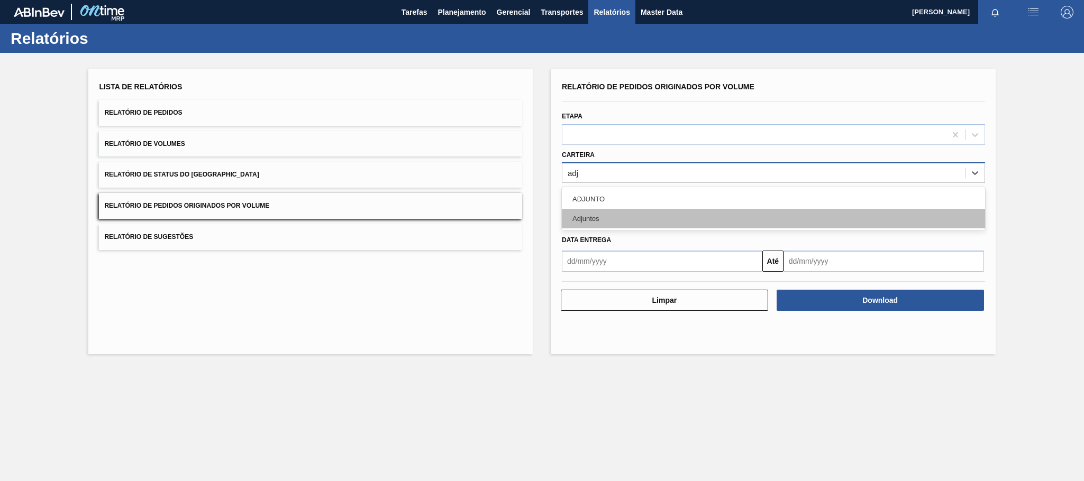
click at [579, 219] on div "Adjuntos" at bounding box center [773, 219] width 423 height 20
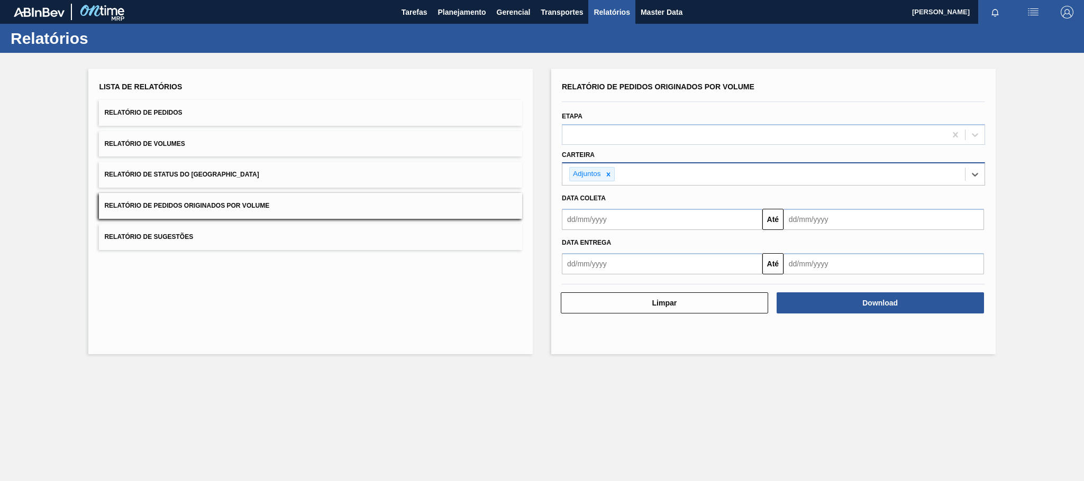
click at [601, 224] on input "text" at bounding box center [662, 219] width 200 height 21
type input "[DATE]"
click at [626, 278] on div "1" at bounding box center [625, 279] width 14 height 14
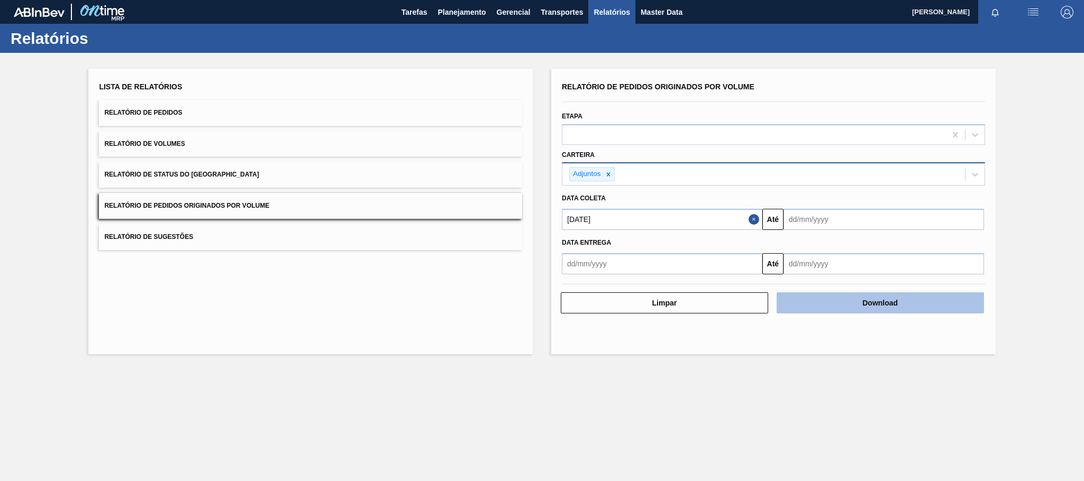
click at [887, 307] on button "Download" at bounding box center [879, 302] width 207 height 21
